Goal: Information Seeking & Learning: Find specific fact

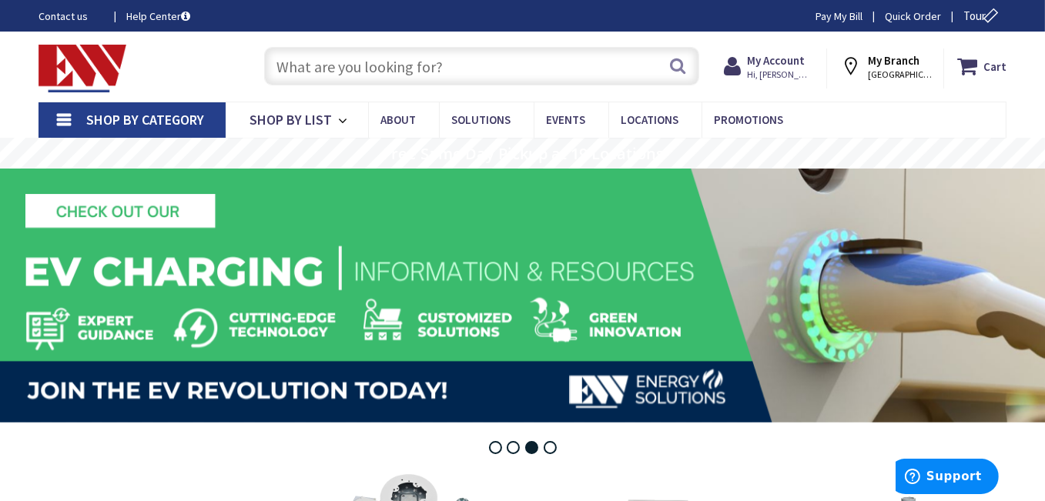
click at [431, 327] on rs-layer at bounding box center [522, 296] width 1045 height 254
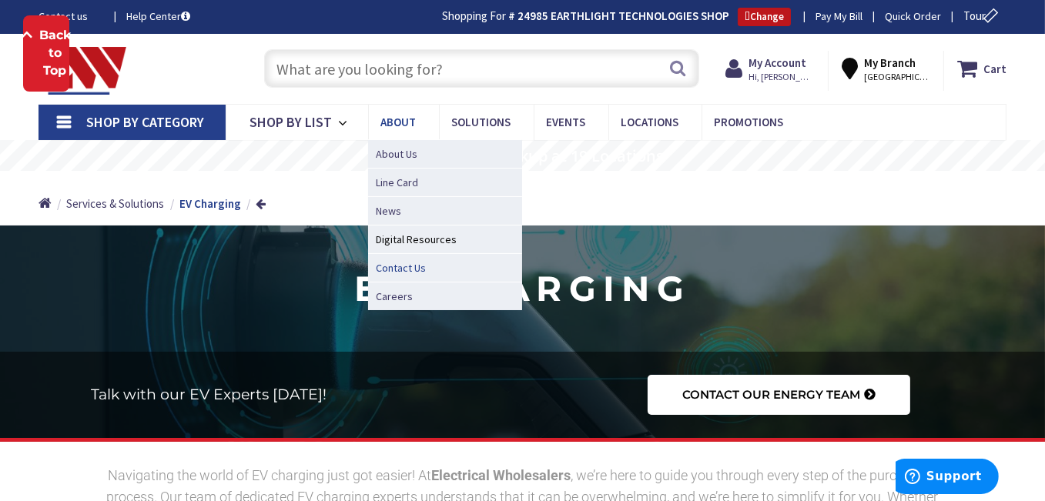
click at [400, 266] on span "Contact Us" at bounding box center [401, 267] width 50 height 15
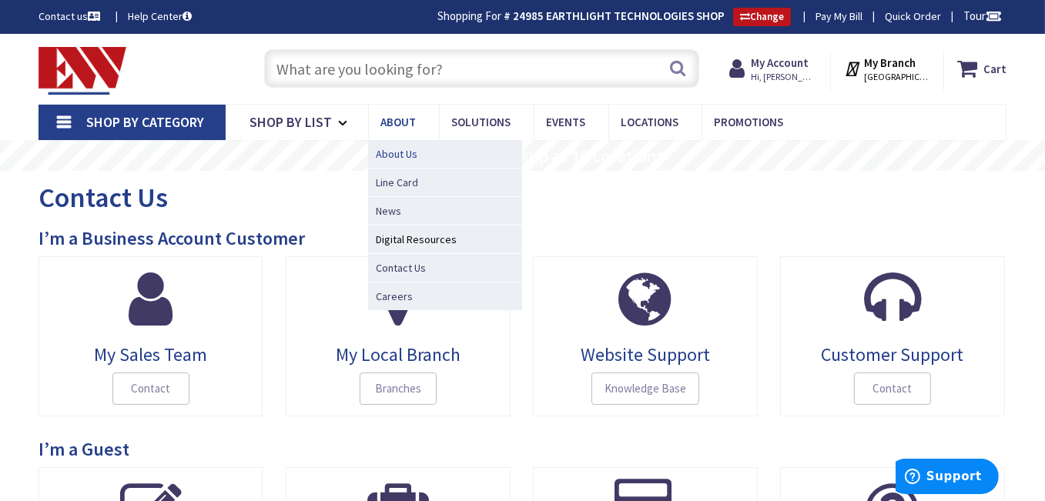
click at [393, 152] on span "About Us" at bounding box center [397, 153] width 42 height 15
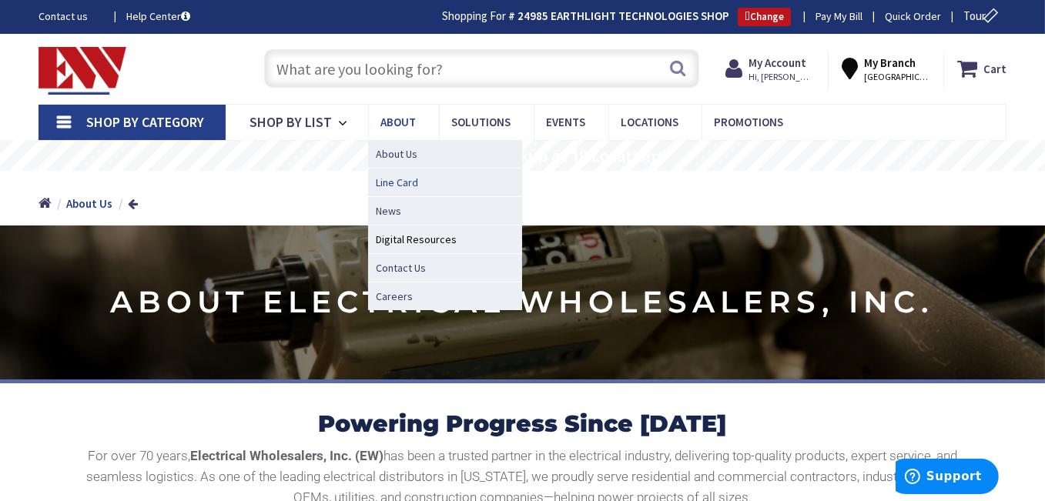
click at [406, 177] on span "Line Card" at bounding box center [397, 182] width 42 height 15
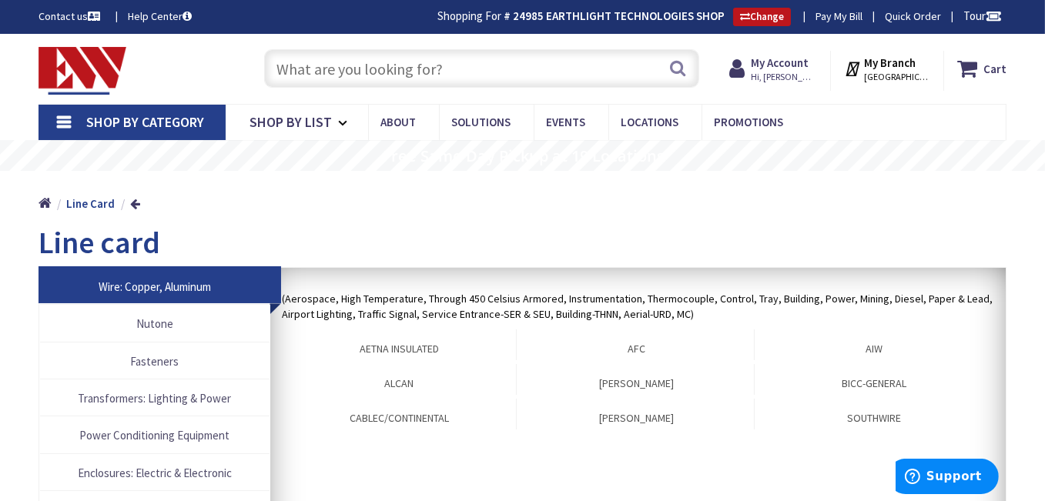
click at [323, 68] on input "text" at bounding box center [481, 68] width 435 height 38
click at [395, 79] on input "text" at bounding box center [481, 68] width 435 height 38
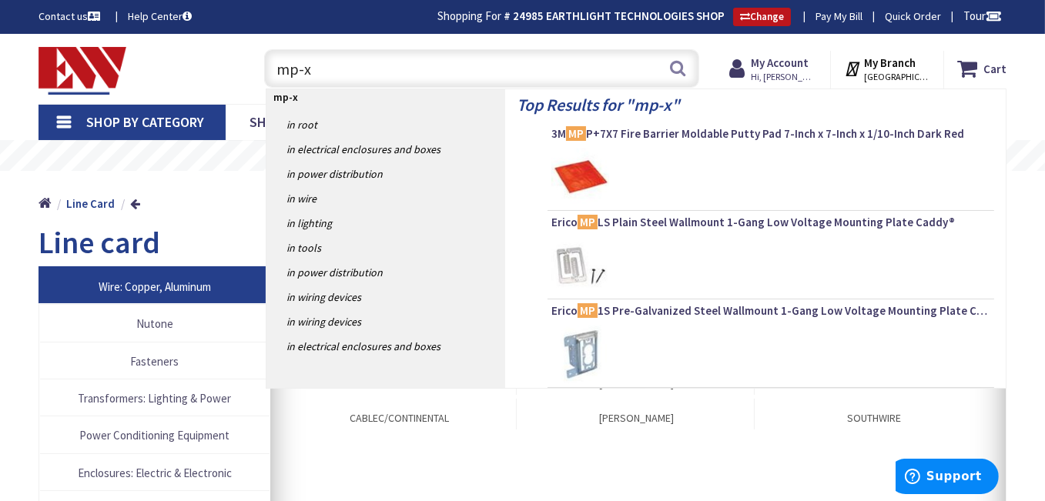
type input "mp-xd"
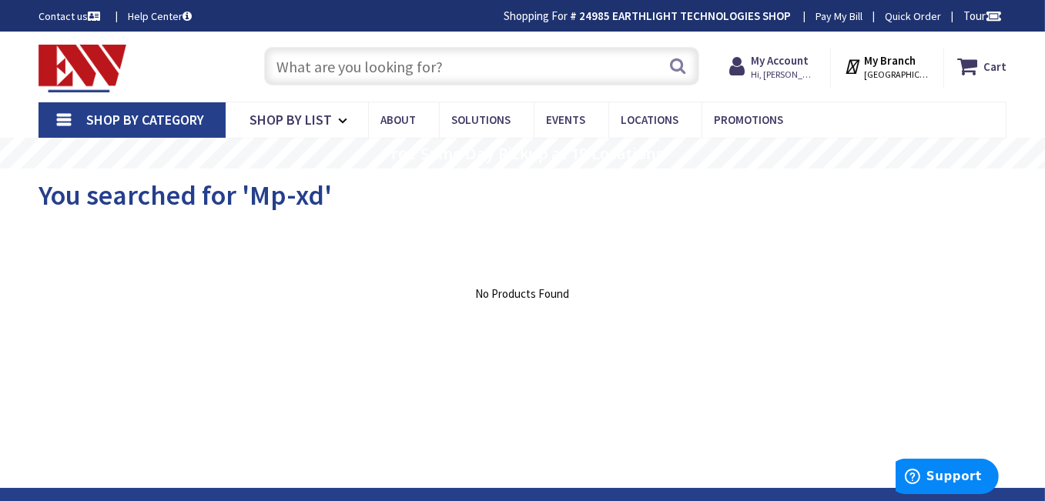
click at [93, 118] on span "Shop By Category" at bounding box center [145, 120] width 118 height 18
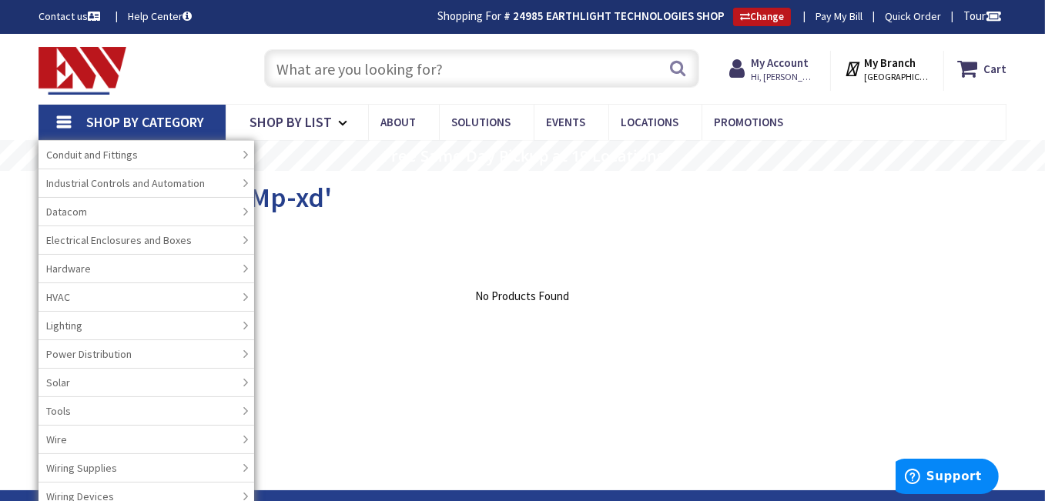
click at [368, 69] on input "text" at bounding box center [481, 68] width 435 height 38
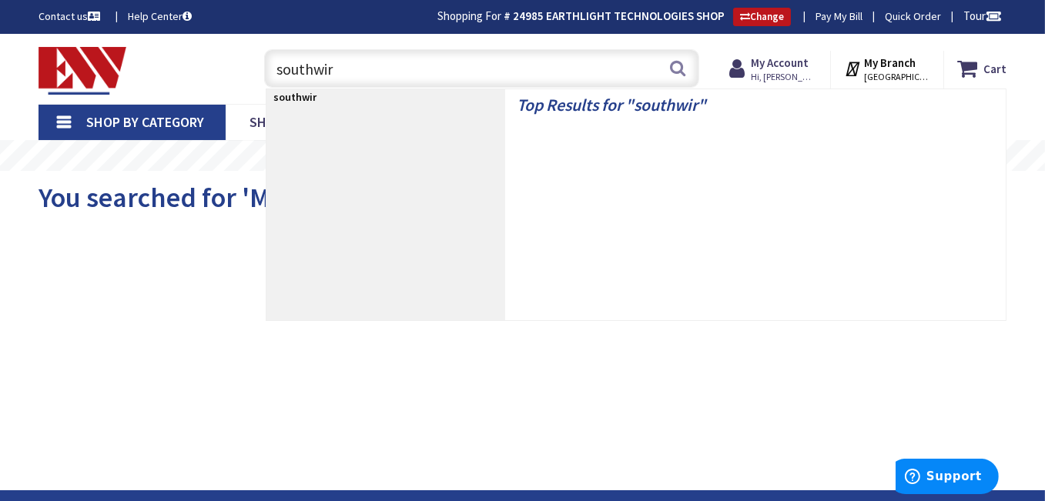
type input "southwire"
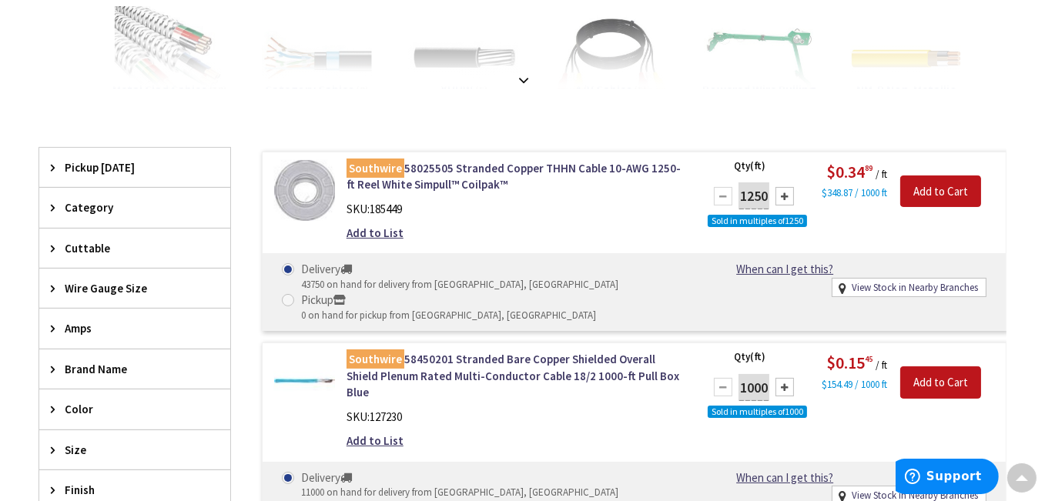
scroll to position [294, 0]
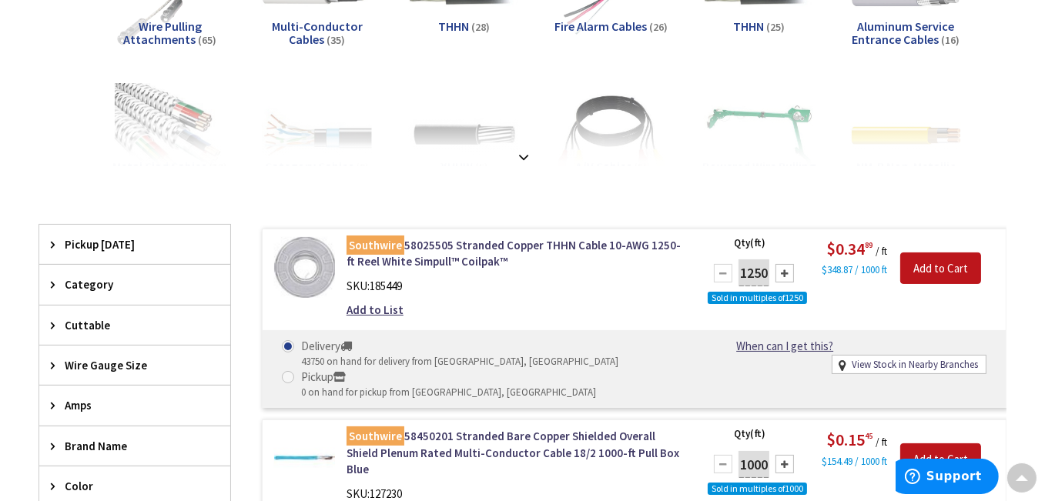
click at [67, 277] on span "Category" at bounding box center [128, 284] width 126 height 16
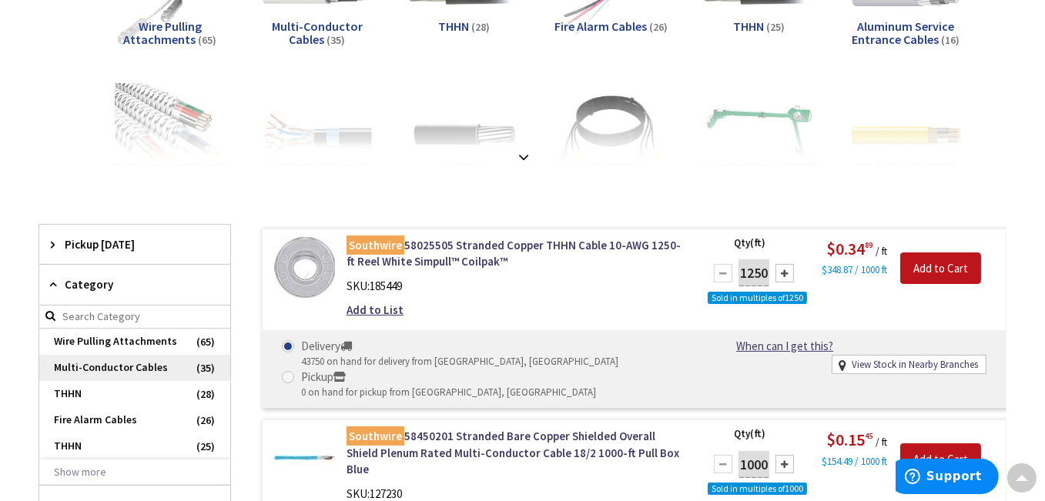
scroll to position [371, 0]
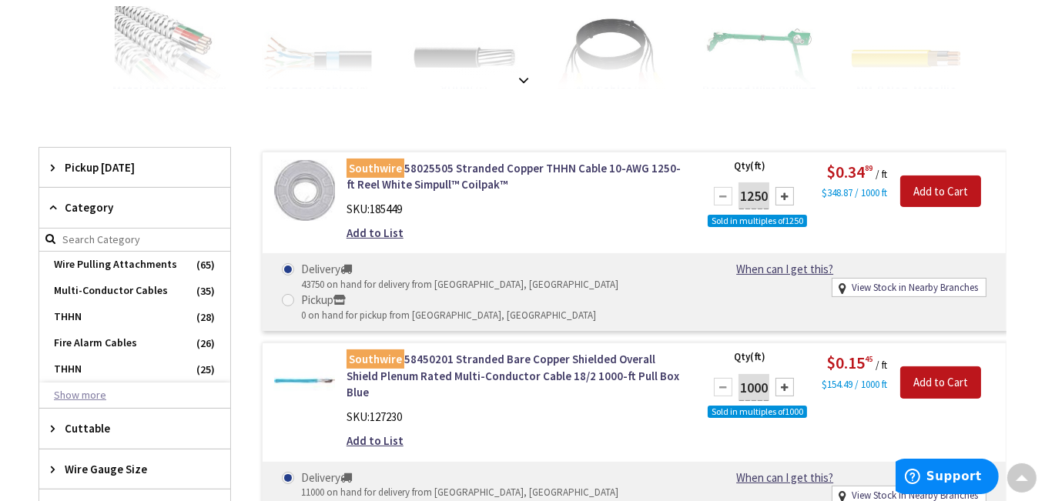
click at [79, 394] on button "Show more" at bounding box center [134, 396] width 191 height 26
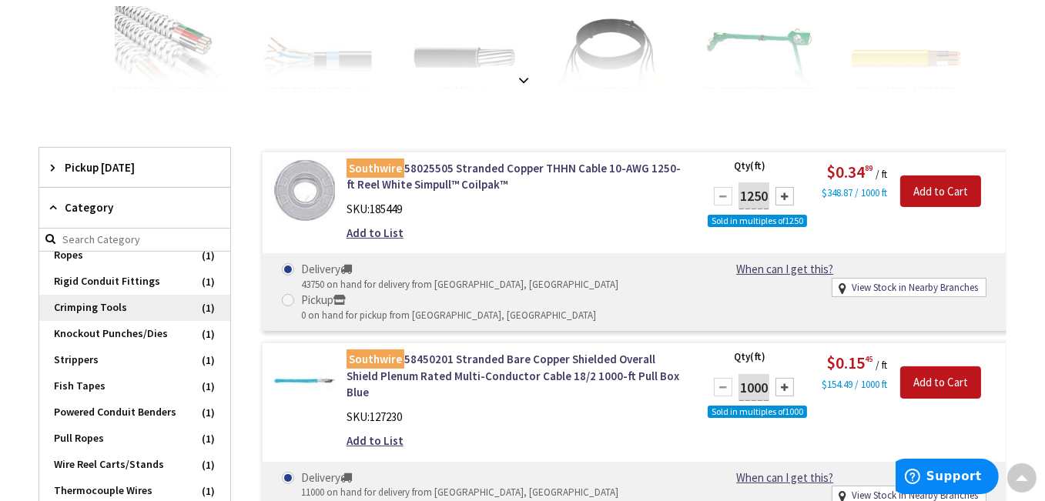
scroll to position [616, 0]
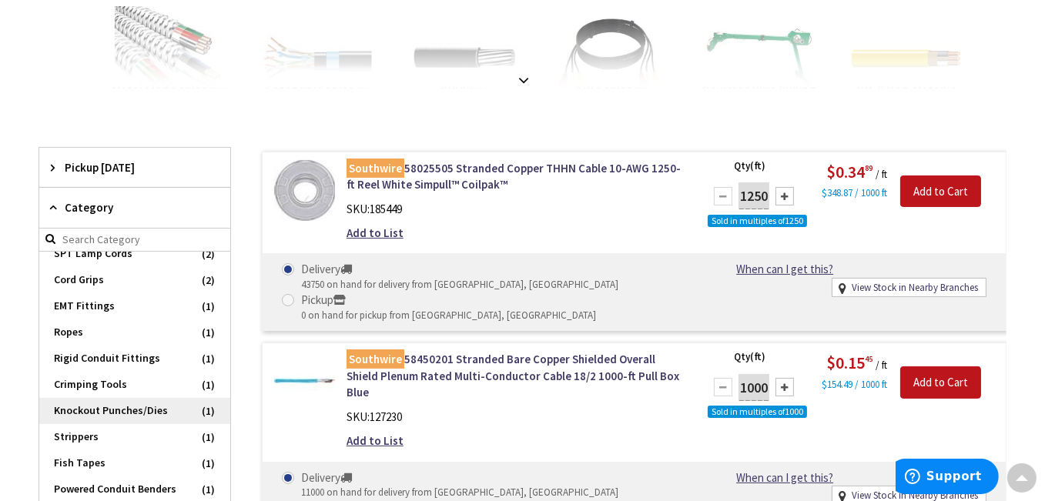
click at [118, 424] on span "Knockout Punches/Dies" at bounding box center [134, 411] width 191 height 26
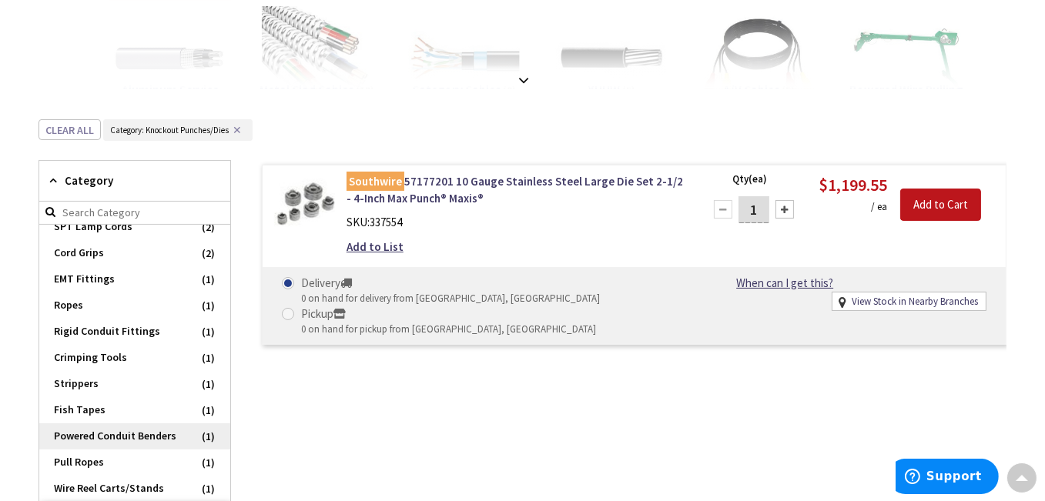
scroll to position [796, 0]
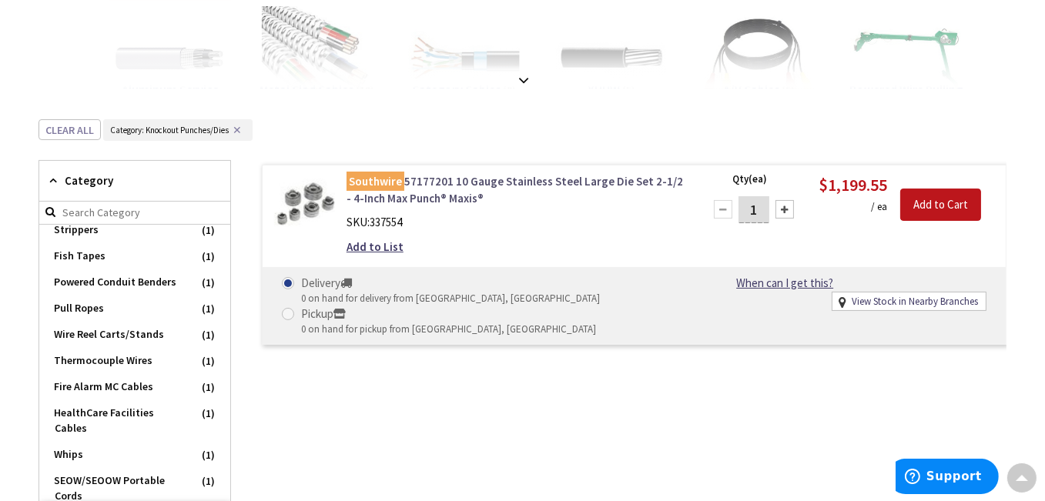
click at [459, 179] on link "Southwire 57177201 10 Gauge Stainless Steel Large Die Set 2-1/2 - 4-Inch Max Pu…" at bounding box center [515, 189] width 338 height 33
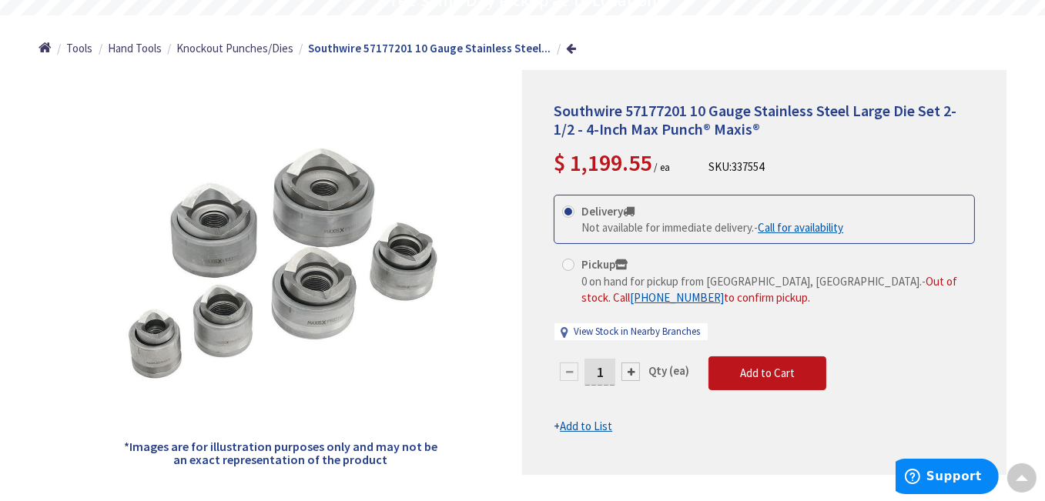
scroll to position [233, 0]
